Goal: Information Seeking & Learning: Learn about a topic

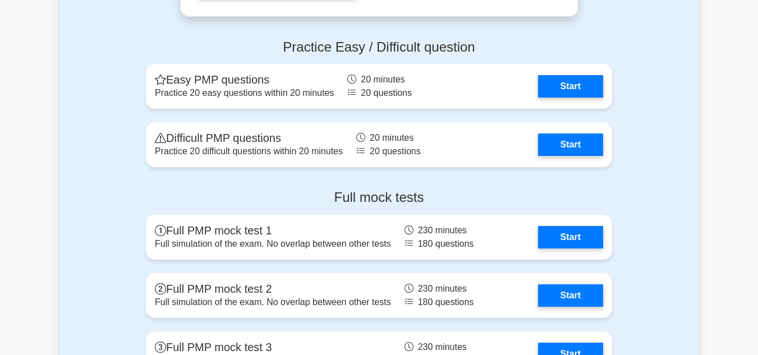
scroll to position [3140, 0]
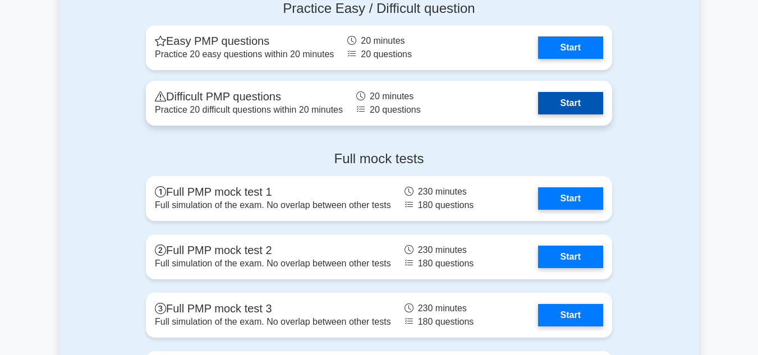
click at [584, 105] on link "Start" at bounding box center [570, 103] width 65 height 22
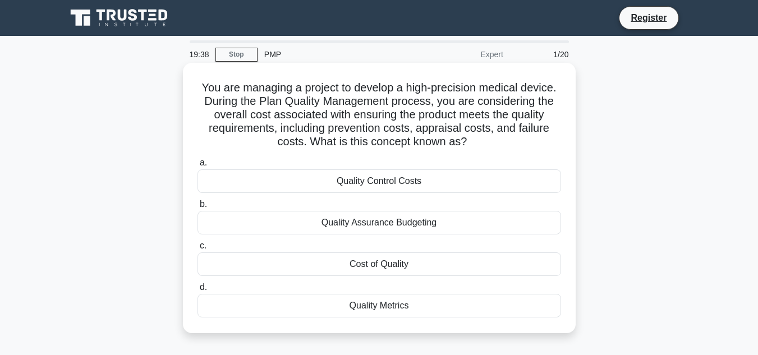
click at [451, 248] on label "c. Cost of Quality" at bounding box center [378, 257] width 363 height 37
click at [197, 248] on input "c. Cost of Quality" at bounding box center [197, 245] width 0 height 7
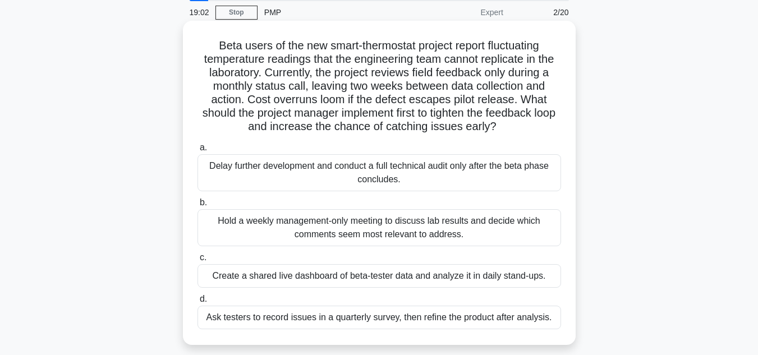
scroll to position [112, 0]
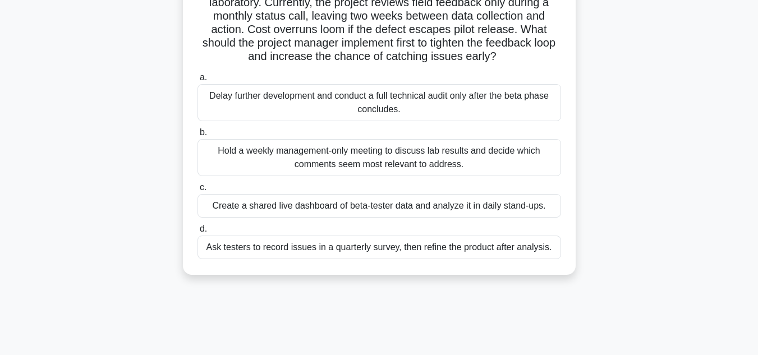
click at [441, 205] on div "Create a shared live dashboard of beta-tester data and analyze it in daily stan…" at bounding box center [378, 206] width 363 height 24
click at [197, 191] on input "c. Create a shared live dashboard of beta-tester data and analyze it in daily s…" at bounding box center [197, 187] width 0 height 7
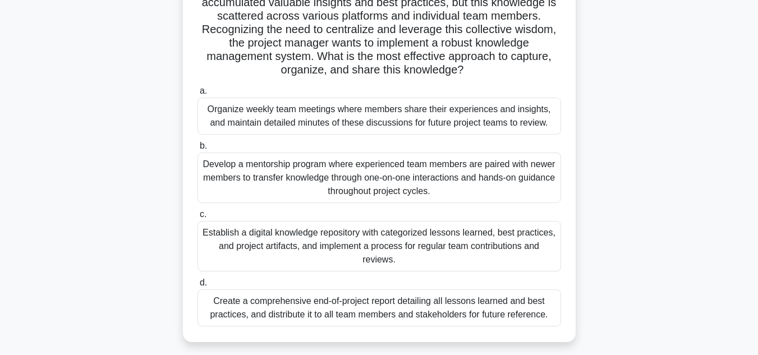
click at [509, 250] on div "Establish a digital knowledge repository with categorized lessons learned, best…" at bounding box center [378, 246] width 363 height 50
click at [197, 218] on input "c. Establish a digital knowledge repository with categorized lessons learned, b…" at bounding box center [197, 214] width 0 height 7
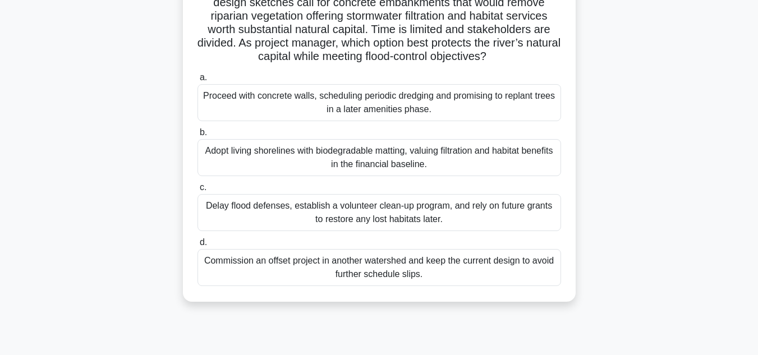
click at [421, 169] on div "Adopt living shorelines with biodegradable matting, valuing filtration and habi…" at bounding box center [378, 157] width 363 height 37
click at [197, 136] on input "b. Adopt living shorelines with biodegradable matting, valuing filtration and h…" at bounding box center [197, 132] width 0 height 7
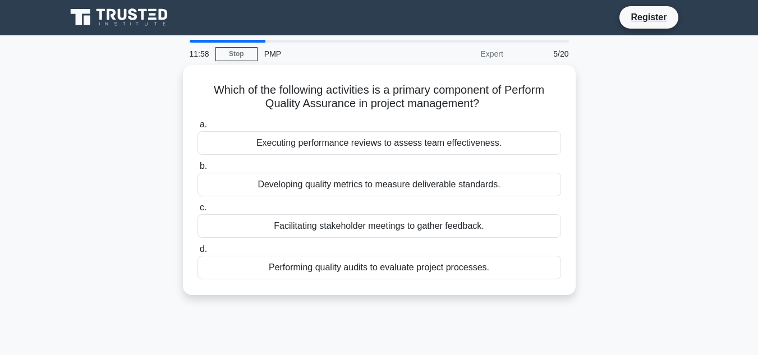
scroll to position [0, 0]
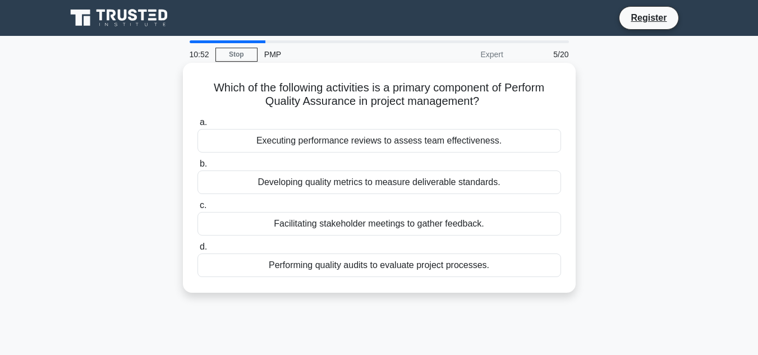
click at [455, 271] on div "Performing quality audits to evaluate project processes." at bounding box center [378, 265] width 363 height 24
click at [197, 251] on input "d. Performing quality audits to evaluate project processes." at bounding box center [197, 246] width 0 height 7
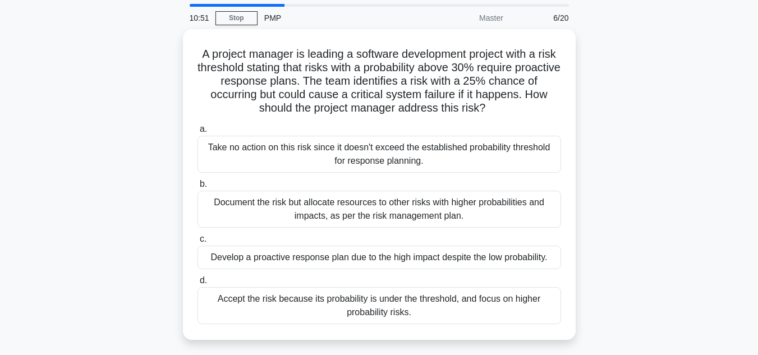
scroll to position [56, 0]
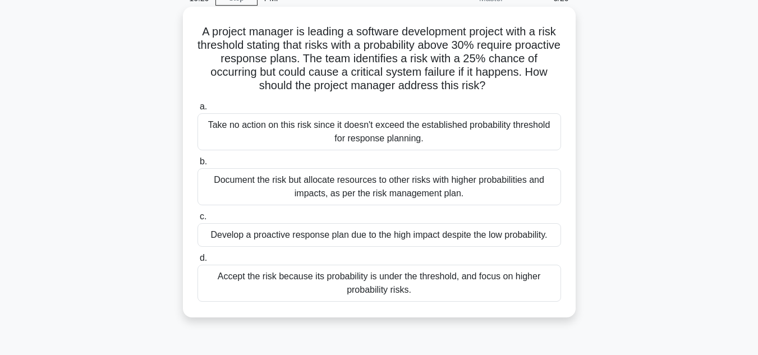
click at [411, 234] on div "Develop a proactive response plan due to the high impact despite the low probab…" at bounding box center [378, 235] width 363 height 24
click at [197, 220] on input "c. Develop a proactive response plan due to the high impact despite the low pro…" at bounding box center [197, 216] width 0 height 7
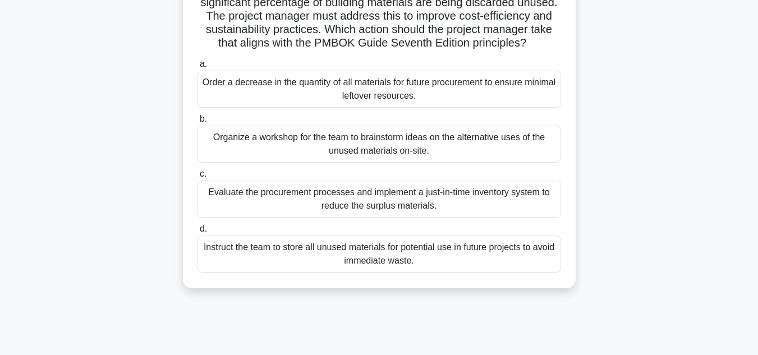
scroll to position [112, 0]
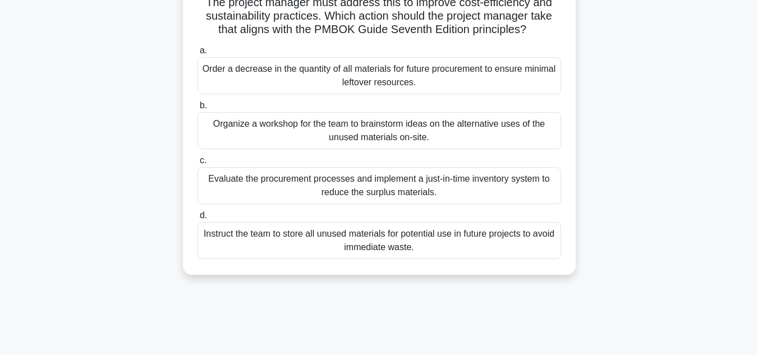
click at [467, 198] on div "Evaluate the procurement processes and implement a just-in-time inventory syste…" at bounding box center [378, 185] width 363 height 37
click at [197, 164] on input "c. Evaluate the procurement processes and implement a just-in-time inventory sy…" at bounding box center [197, 160] width 0 height 7
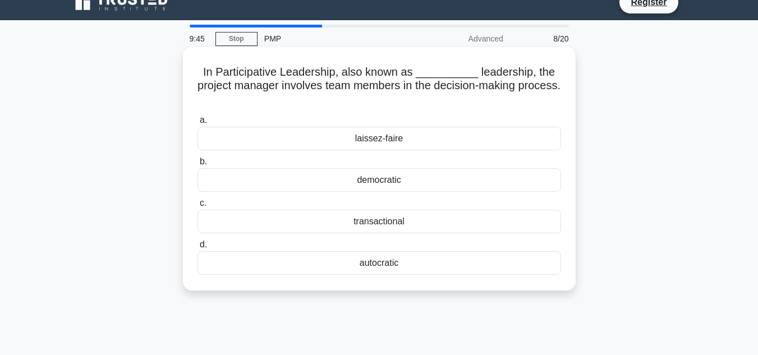
scroll to position [0, 0]
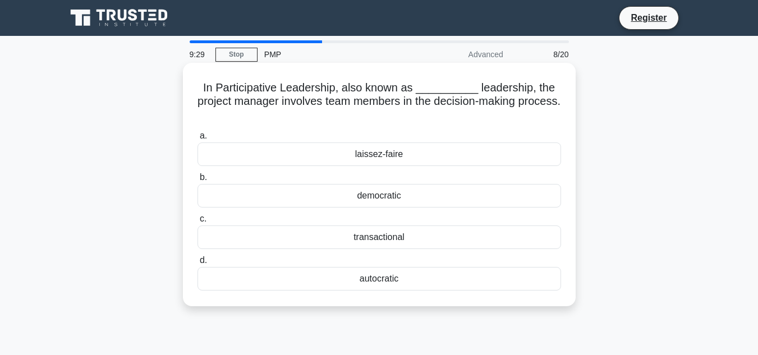
click at [440, 195] on div "democratic" at bounding box center [378, 196] width 363 height 24
click at [197, 181] on input "b. democratic" at bounding box center [197, 177] width 0 height 7
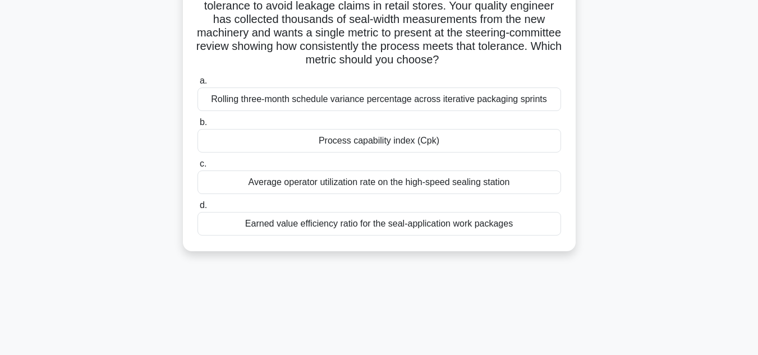
scroll to position [112, 0]
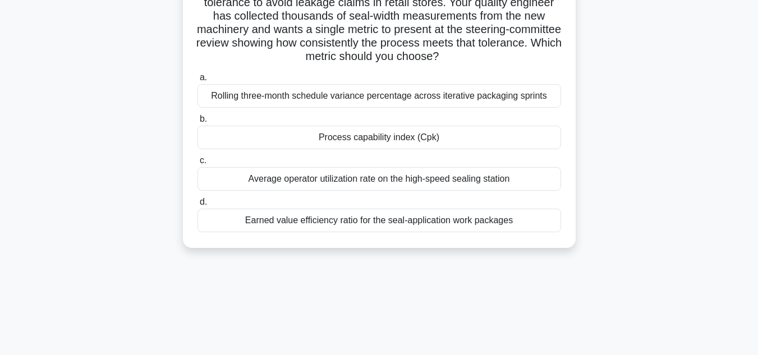
click at [404, 230] on div "Earned value efficiency ratio for the seal-application work packages" at bounding box center [378, 221] width 363 height 24
click at [197, 206] on input "d. Earned value efficiency ratio for the seal-application work packages" at bounding box center [197, 202] width 0 height 7
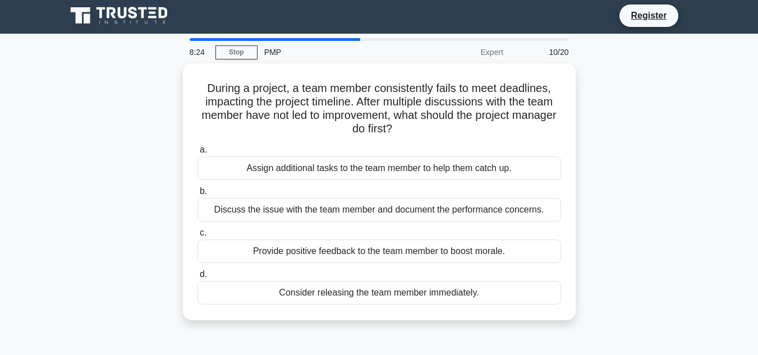
scroll to position [0, 0]
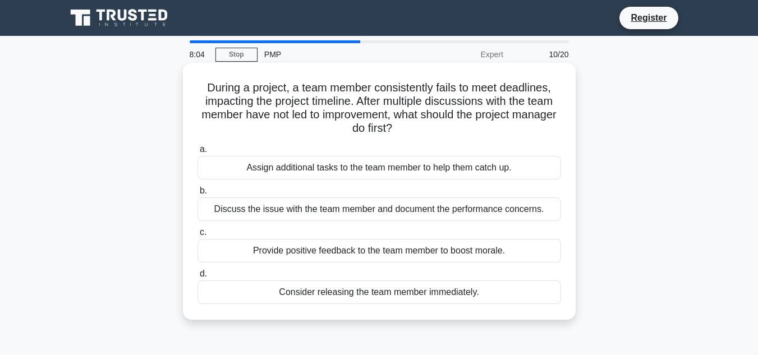
click at [436, 213] on div "Discuss the issue with the team member and document the performance concerns." at bounding box center [378, 209] width 363 height 24
click at [197, 195] on input "b. Discuss the issue with the team member and document the performance concerns." at bounding box center [197, 190] width 0 height 7
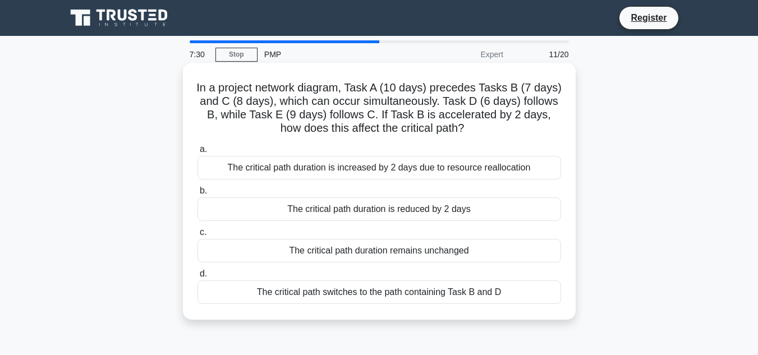
click at [446, 246] on div "The critical path duration remains unchanged" at bounding box center [378, 251] width 363 height 24
click at [197, 236] on input "c. The critical path duration remains unchanged" at bounding box center [197, 232] width 0 height 7
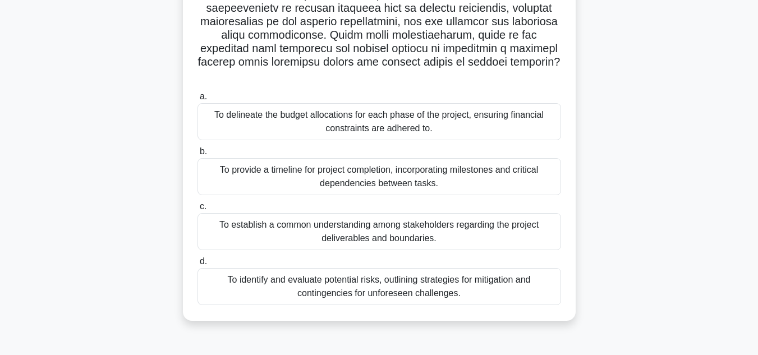
scroll to position [195, 0]
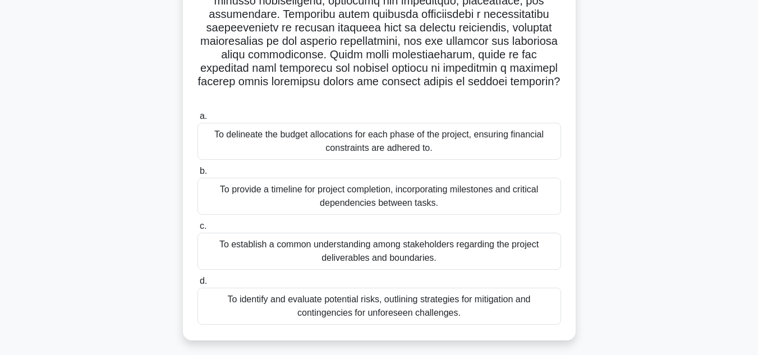
click at [477, 242] on div "To establish a common understanding among stakeholders regarding the project de…" at bounding box center [378, 251] width 363 height 37
click at [197, 230] on input "c. To establish a common understanding among stakeholders regarding the project…" at bounding box center [197, 226] width 0 height 7
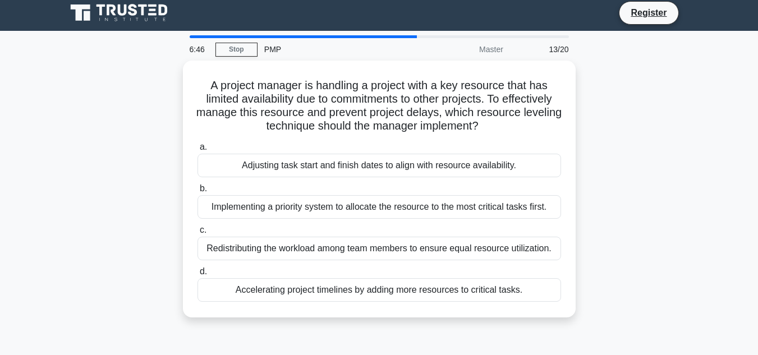
scroll to position [0, 0]
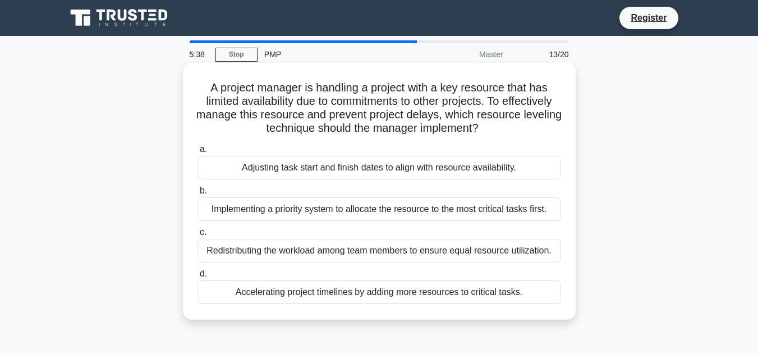
click at [463, 172] on div "Adjusting task start and finish dates to align with resource availability." at bounding box center [378, 168] width 363 height 24
click at [197, 153] on input "a. Adjusting task start and finish dates to align with resource availability." at bounding box center [197, 149] width 0 height 7
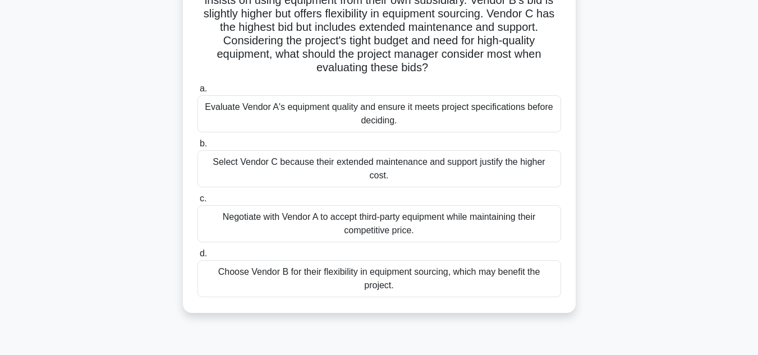
scroll to position [168, 0]
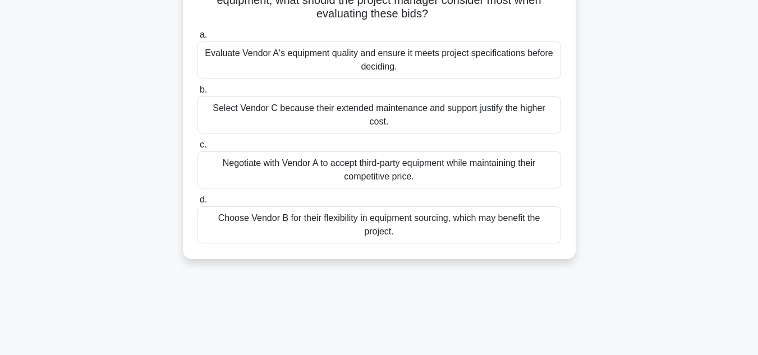
click at [374, 55] on div "Evaluate Vendor A's equipment quality and ensure it meets project specification…" at bounding box center [378, 59] width 363 height 37
click at [197, 39] on input "a. Evaluate Vendor A's equipment quality and ensure it meets project specificat…" at bounding box center [197, 34] width 0 height 7
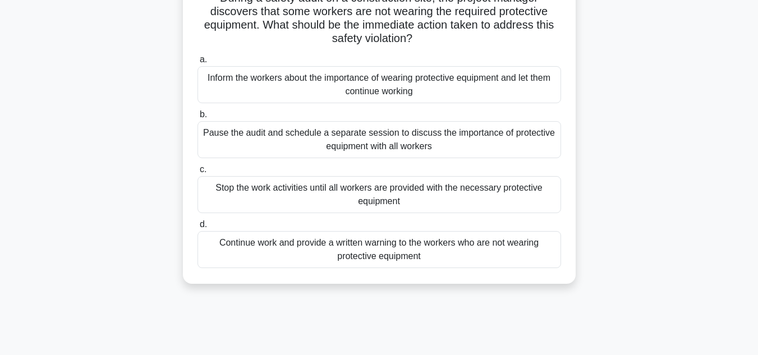
scroll to position [112, 0]
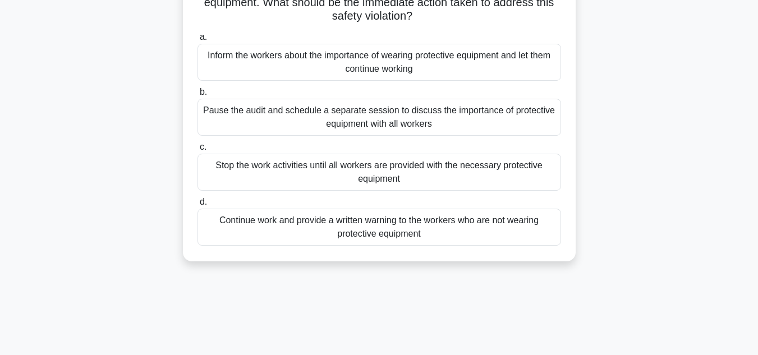
click at [404, 117] on div "Pause the audit and schedule a separate session to discuss the importance of pr…" at bounding box center [378, 117] width 363 height 37
click at [222, 111] on div "Pause the audit and schedule a separate session to discuss the importance of pr…" at bounding box center [378, 117] width 363 height 37
click at [197, 96] on input "b. Pause the audit and schedule a separate session to discuss the importance of…" at bounding box center [197, 92] width 0 height 7
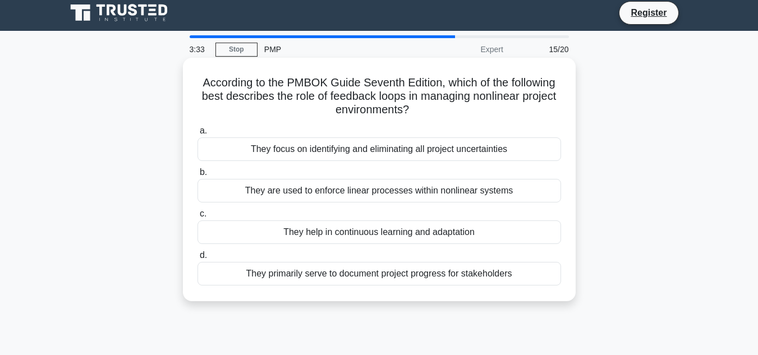
scroll to position [0, 0]
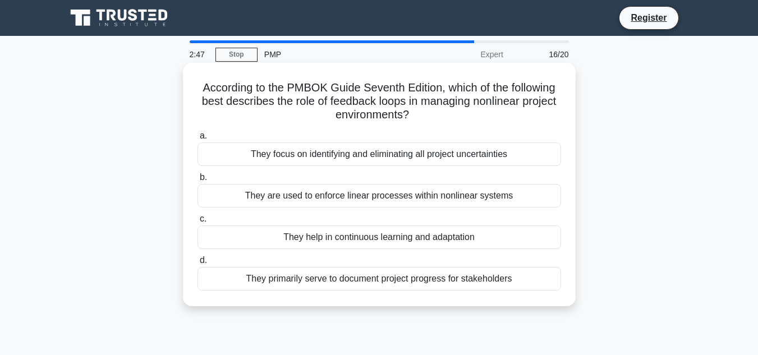
click at [439, 241] on div "They help in continuous learning and adaptation" at bounding box center [378, 237] width 363 height 24
click at [197, 223] on input "c. They help in continuous learning and adaptation" at bounding box center [197, 218] width 0 height 7
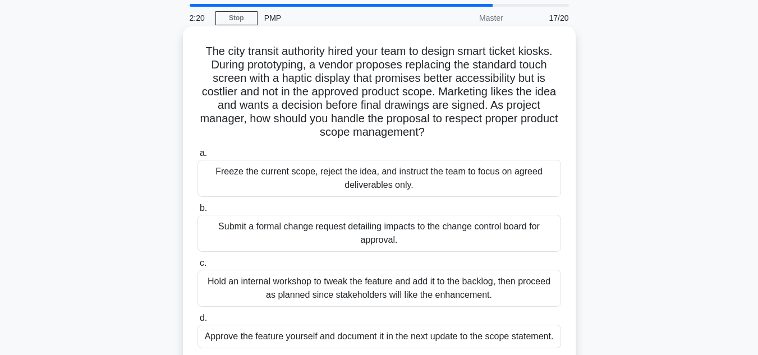
scroll to position [56, 0]
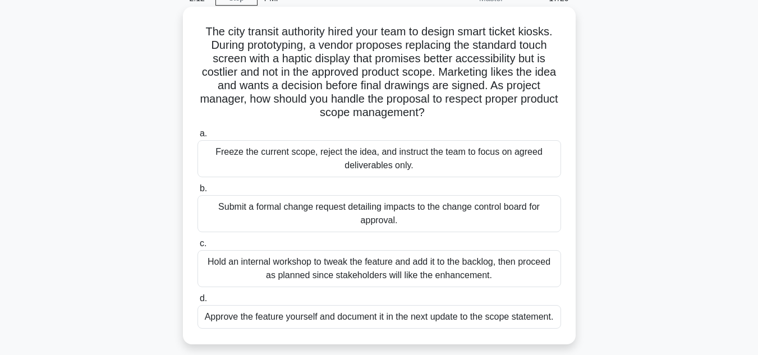
click at [340, 213] on div "Submit a formal change request detailing impacts to the change control board fo…" at bounding box center [378, 213] width 363 height 37
click at [197, 192] on input "b. Submit a formal change request detailing impacts to the change control board…" at bounding box center [197, 188] width 0 height 7
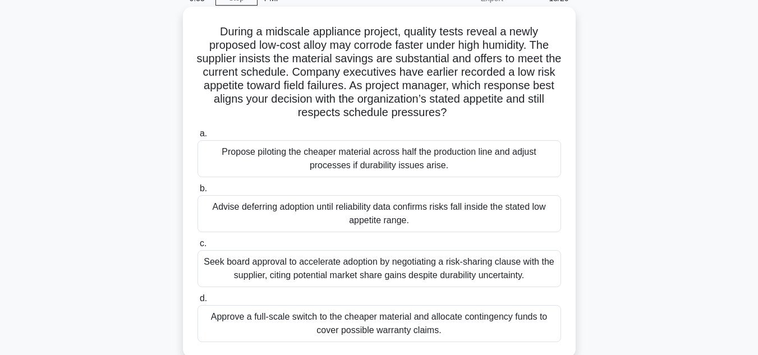
scroll to position [112, 0]
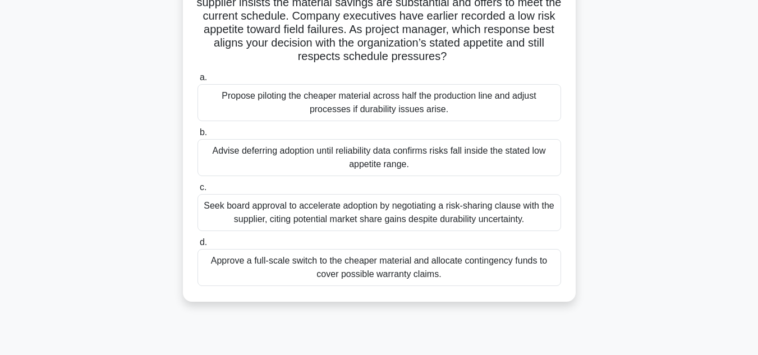
click at [298, 215] on div "Seek board approval to accelerate adoption by negotiating a risk-sharing clause…" at bounding box center [378, 212] width 363 height 37
click at [197, 191] on input "c. Seek board approval to accelerate adoption by negotiating a risk-sharing cla…" at bounding box center [197, 187] width 0 height 7
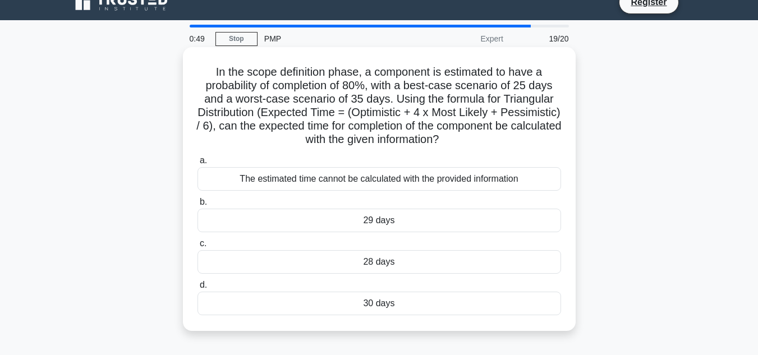
scroll to position [0, 0]
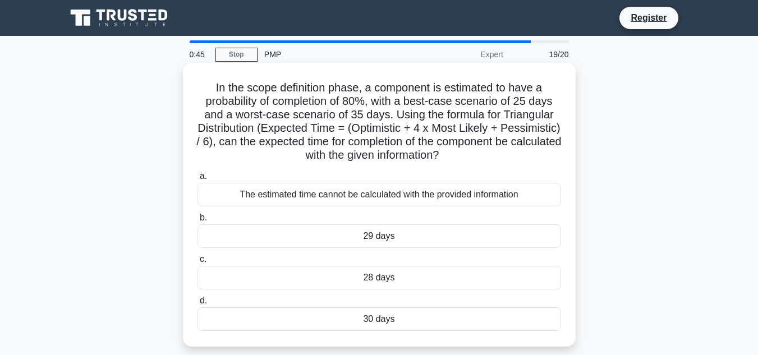
click at [380, 280] on div "28 days" at bounding box center [378, 278] width 363 height 24
click at [197, 263] on input "c. 28 days" at bounding box center [197, 259] width 0 height 7
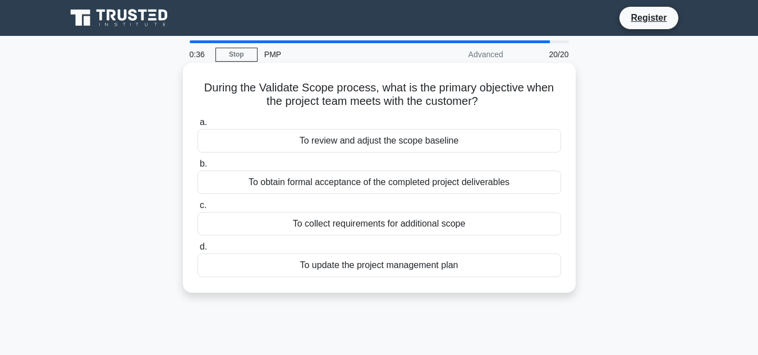
click at [361, 142] on div "To review and adjust the scope baseline" at bounding box center [378, 141] width 363 height 24
click at [197, 126] on input "a. To review and adjust the scope baseline" at bounding box center [197, 122] width 0 height 7
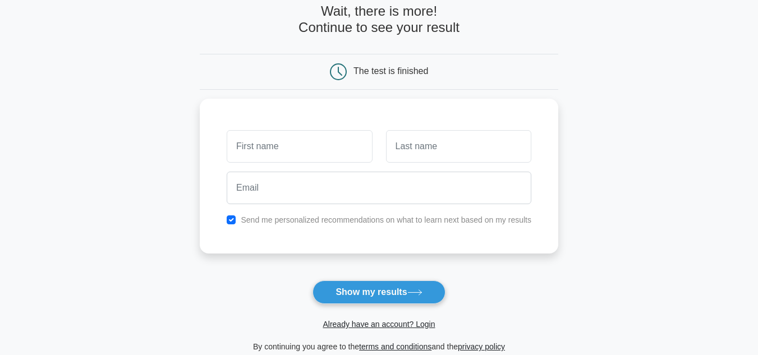
scroll to position [168, 0]
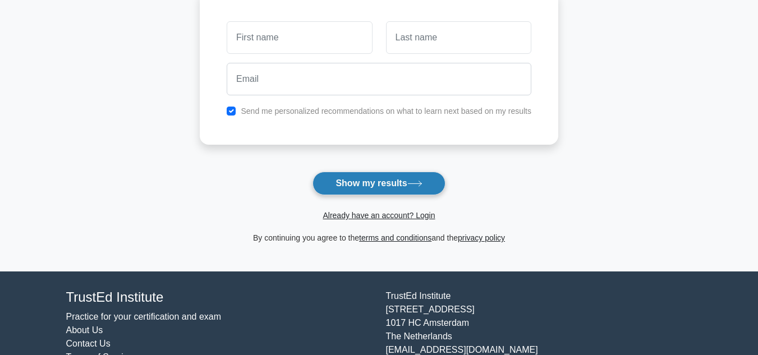
click at [389, 183] on button "Show my results" at bounding box center [378, 184] width 132 height 24
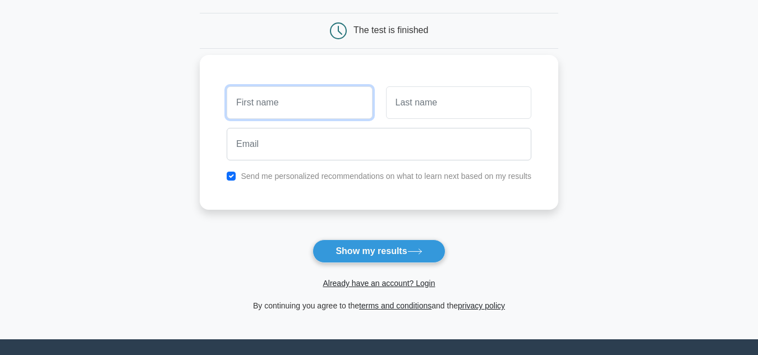
scroll to position [0, 0]
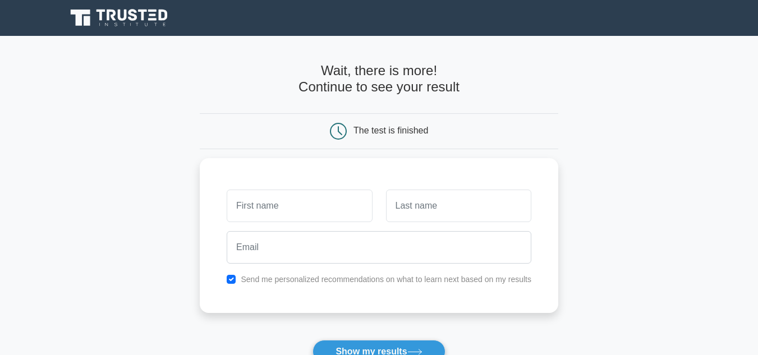
click at [428, 9] on div "Register" at bounding box center [378, 17] width 639 height 27
